Goal: Transaction & Acquisition: Subscribe to service/newsletter

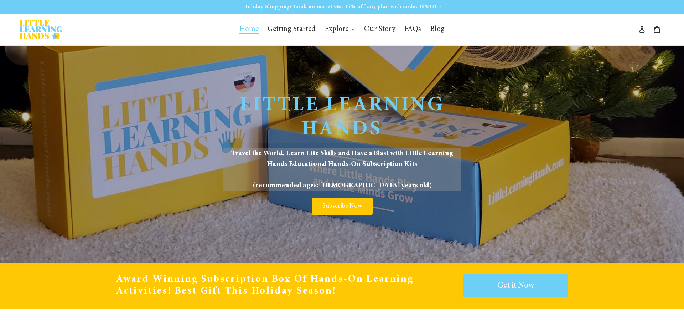
click at [199, 28] on ul "Home Getting Started Explore Global France Germany China Mexico Our Story" at bounding box center [342, 30] width 323 height 14
drag, startPoint x: 387, startPoint y: 8, endPoint x: 343, endPoint y: 13, distance: 44.4
click at [349, 12] on p "Holiday Shopping? Look no more! Get 15% off any plan with code: 15%OFF" at bounding box center [342, 7] width 683 height 12
click at [473, 27] on ul "Home Getting Started Explore Global France Germany China Mexico Our Story" at bounding box center [342, 30] width 323 height 14
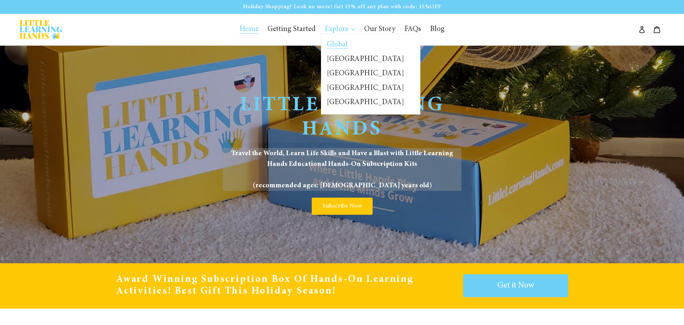
click at [335, 43] on span "Global" at bounding box center [337, 45] width 21 height 8
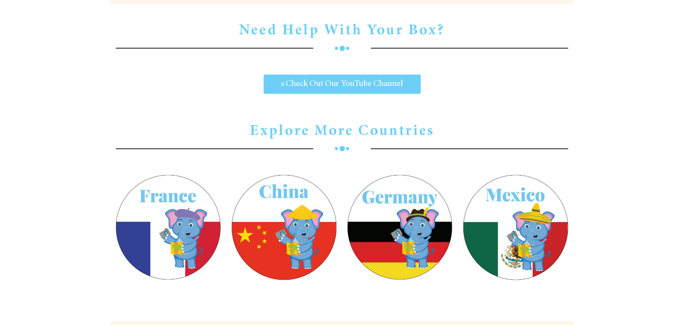
scroll to position [2034, 0]
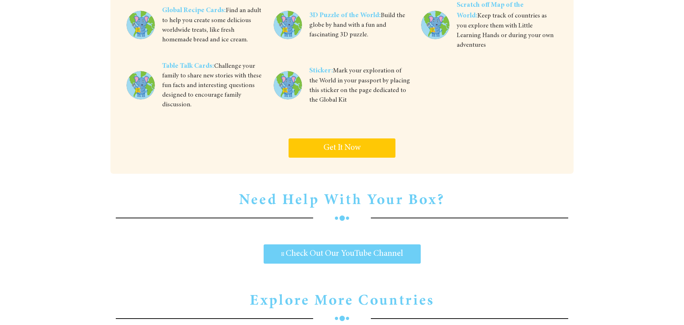
click at [348, 144] on span "Get It Now" at bounding box center [342, 148] width 37 height 9
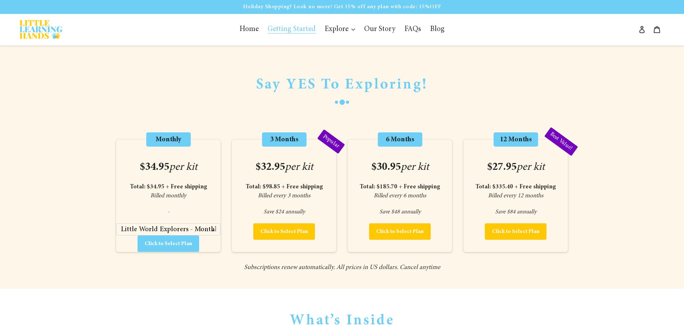
click at [171, 244] on span "Click to Select Plan" at bounding box center [168, 244] width 47 height 6
click at [161, 242] on div "Little World Explorers - Monthly - $34.95 Click to Select Plan Adding..." at bounding box center [168, 237] width 104 height 29
click at [161, 146] on div "Monthly" at bounding box center [168, 144] width 104 height 11
click at [150, 175] on div "Monthly $34.95 per kit Total: $34.95 + Free shipping Billed monthly - Little Wo…" at bounding box center [168, 195] width 105 height 113
click at [160, 189] on span "Total: $34.95 + Free shipping" at bounding box center [168, 187] width 77 height 6
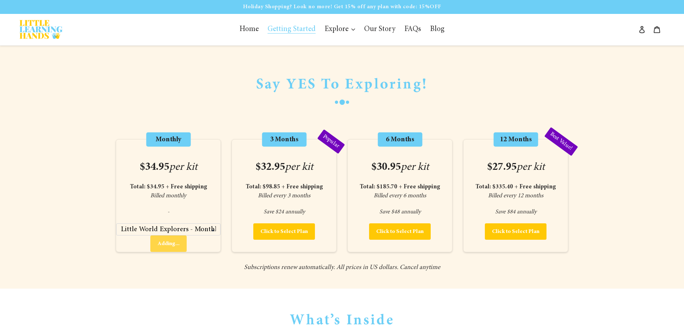
click at [552, 105] on div at bounding box center [342, 102] width 453 height 17
click at [169, 241] on span "Click to Select Plan" at bounding box center [168, 244] width 47 height 6
click at [173, 246] on div "Little World Explorers - Monthly - $34.95 Click to Select Plan Adding..." at bounding box center [168, 237] width 104 height 29
click at [172, 247] on div "Little World Explorers - Monthly - $34.95 Click to Select Plan Adding..." at bounding box center [168, 237] width 104 height 29
